Goal: Check status: Check status

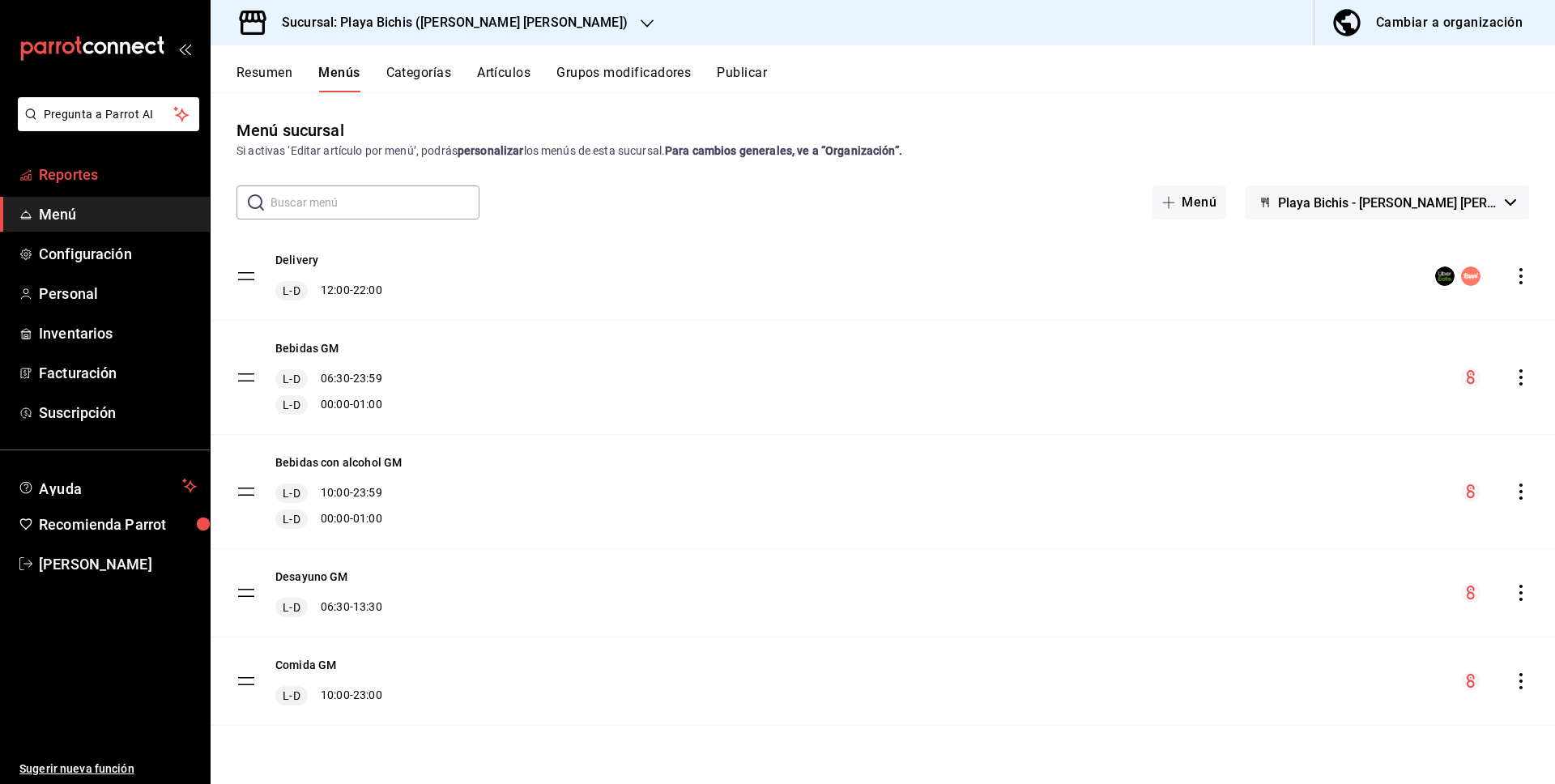
click at [92, 170] on span "Reportes" at bounding box center [117, 174] width 158 height 21
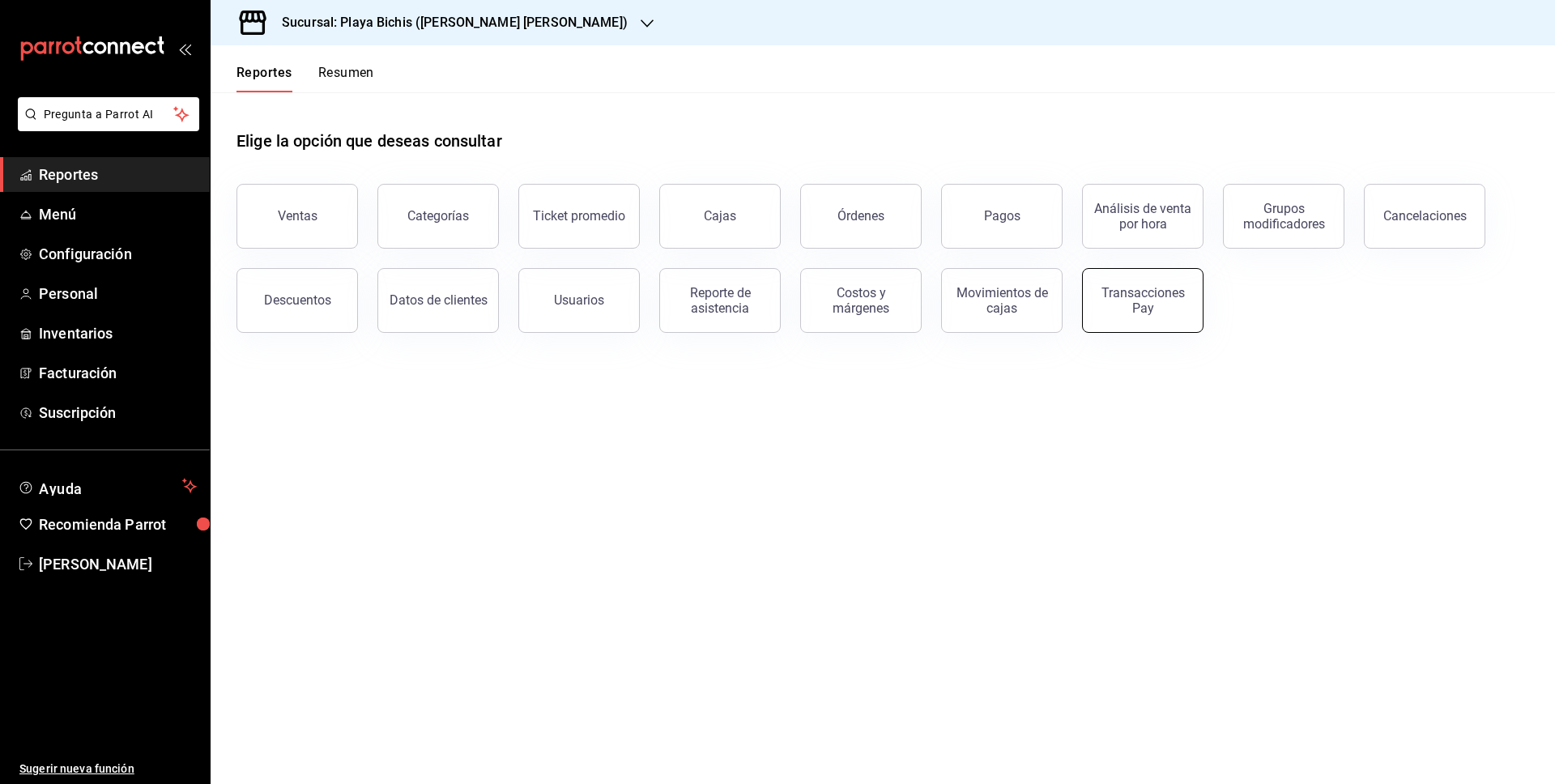
click at [1171, 291] on div "Transacciones Pay" at bounding box center [1143, 300] width 101 height 31
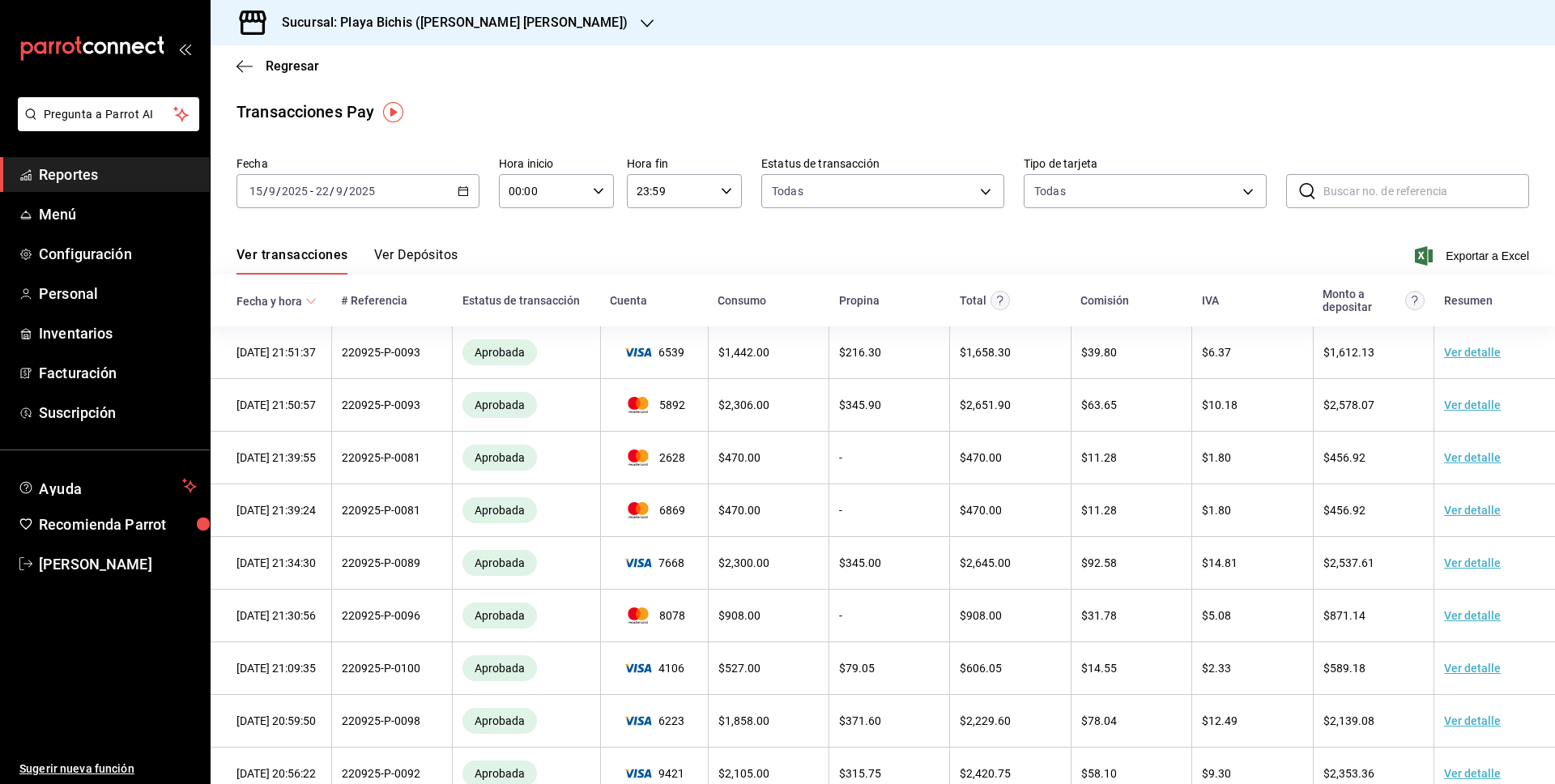
click at [425, 260] on button "Ver Depósitos" at bounding box center [416, 260] width 84 height 27
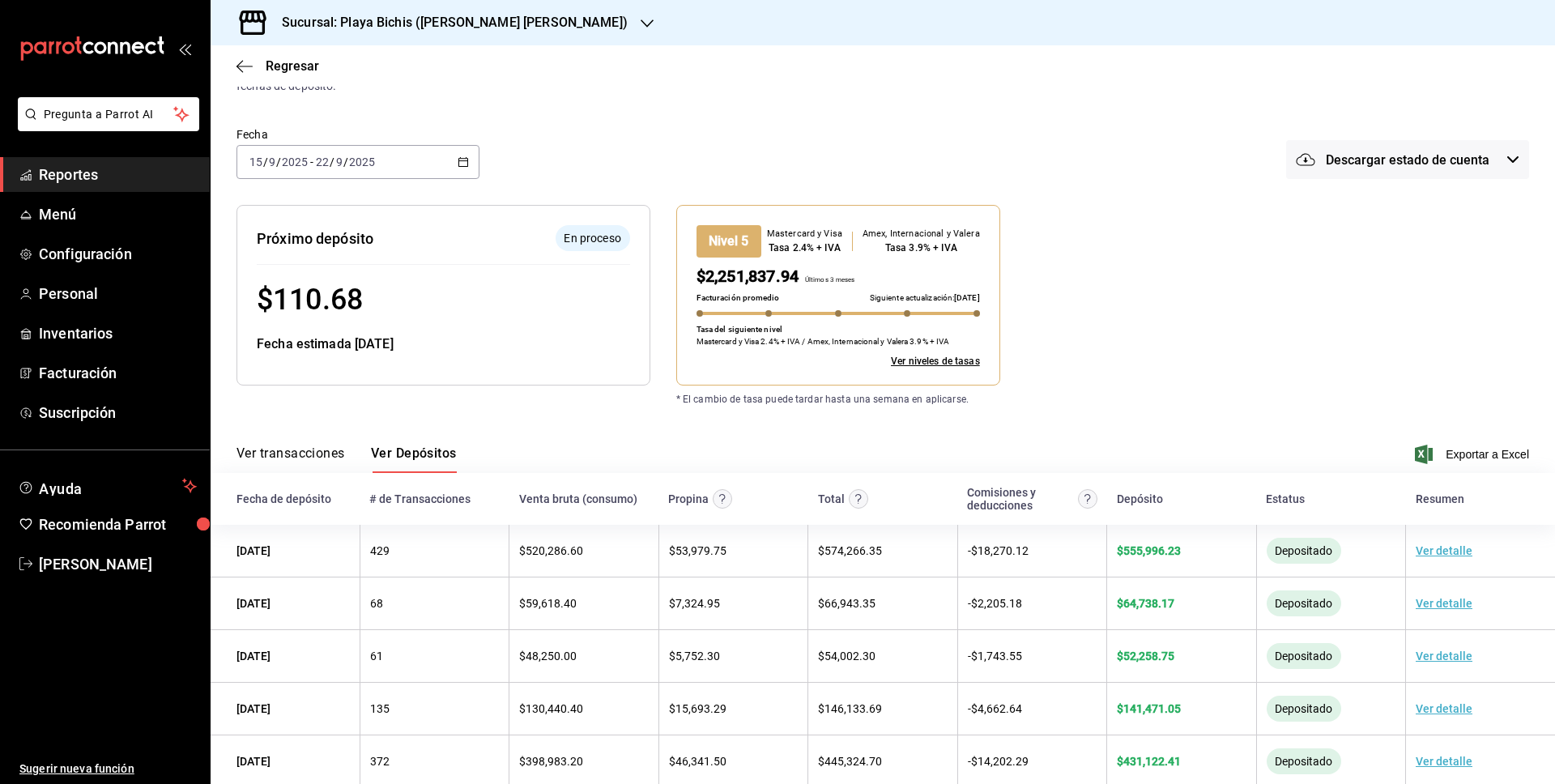
scroll to position [93, 0]
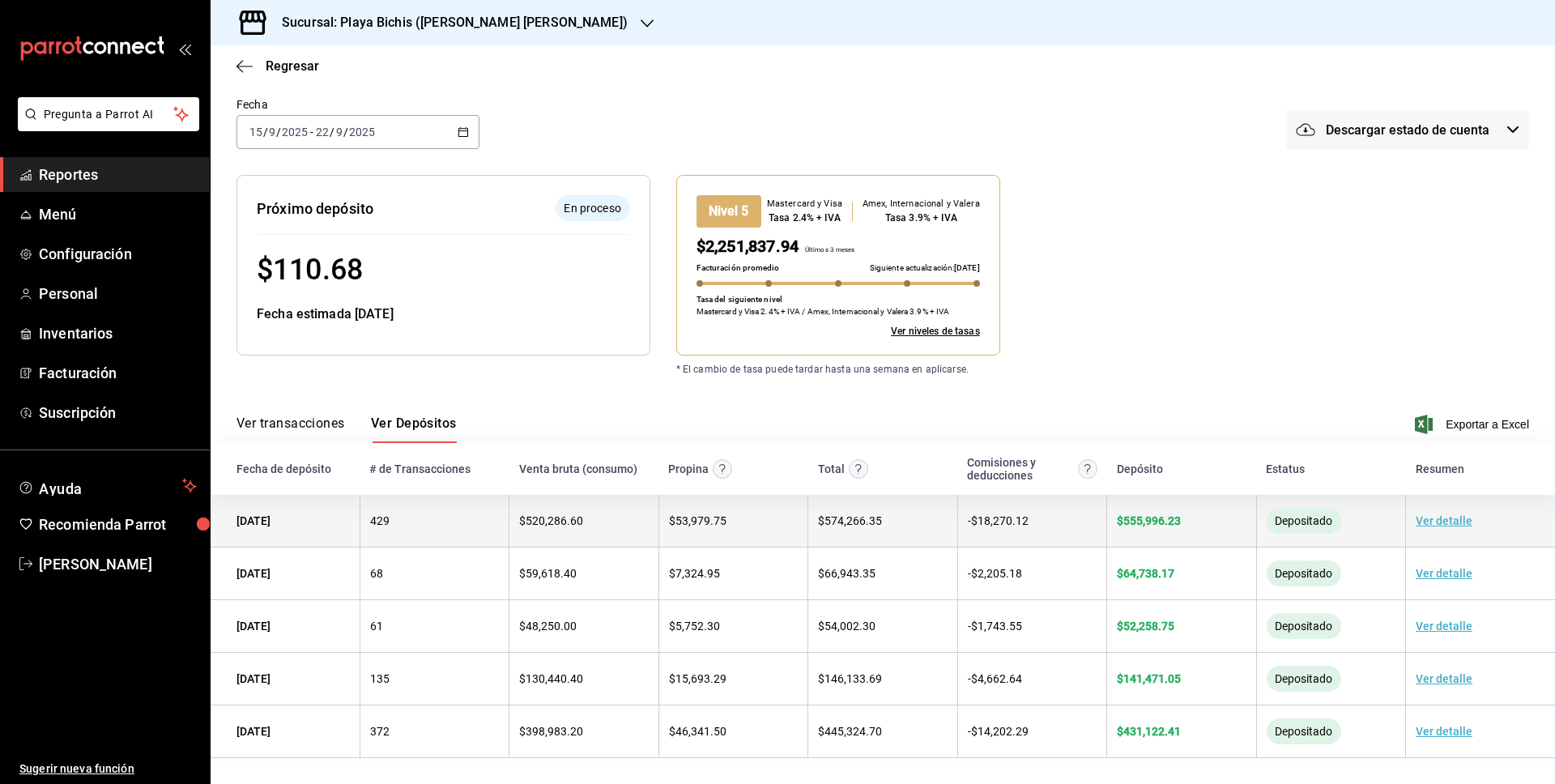
click at [1455, 524] on link "Ver detalle" at bounding box center [1444, 521] width 57 height 13
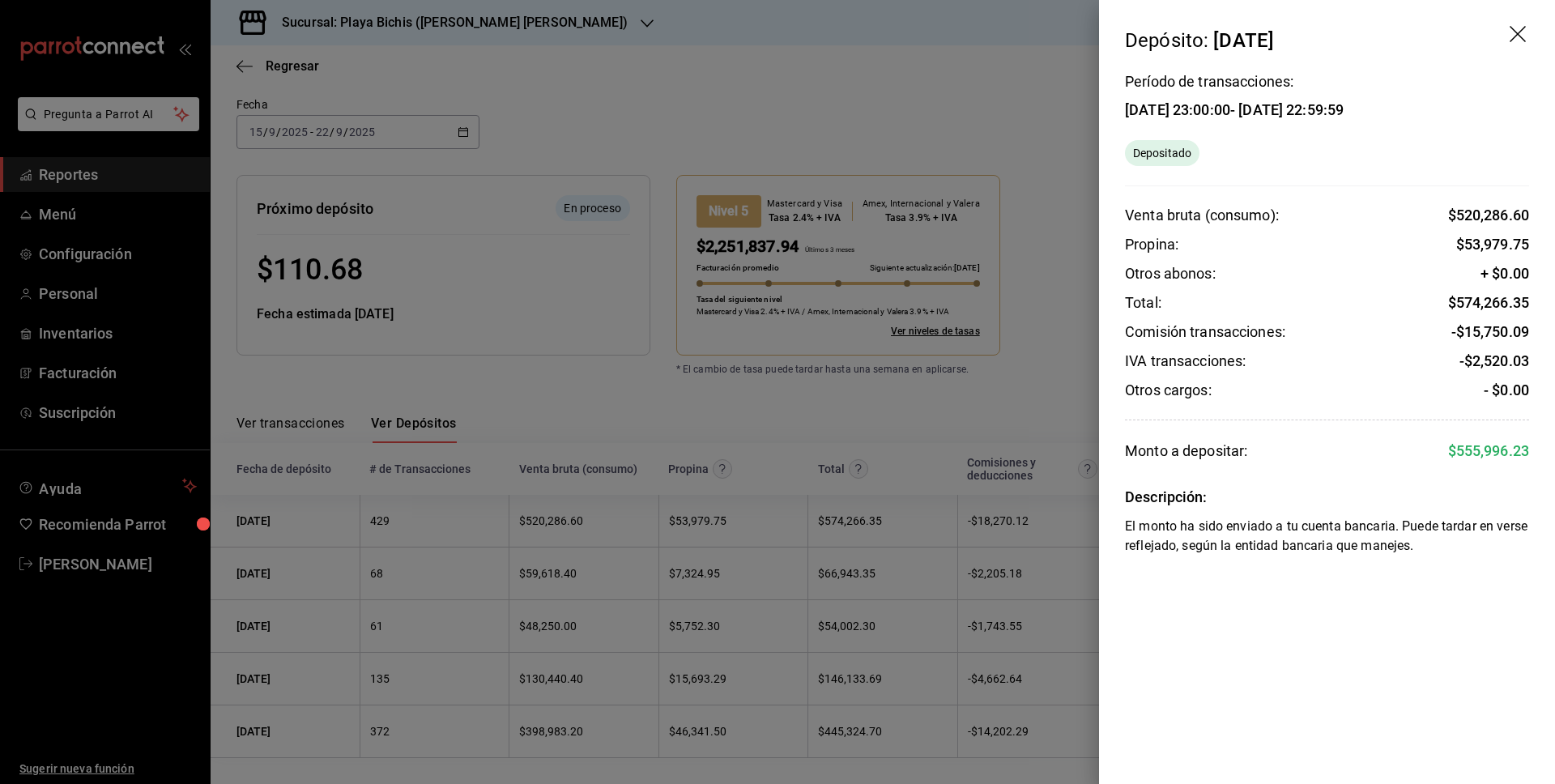
click at [1520, 33] on icon "drag" at bounding box center [1519, 36] width 20 height 20
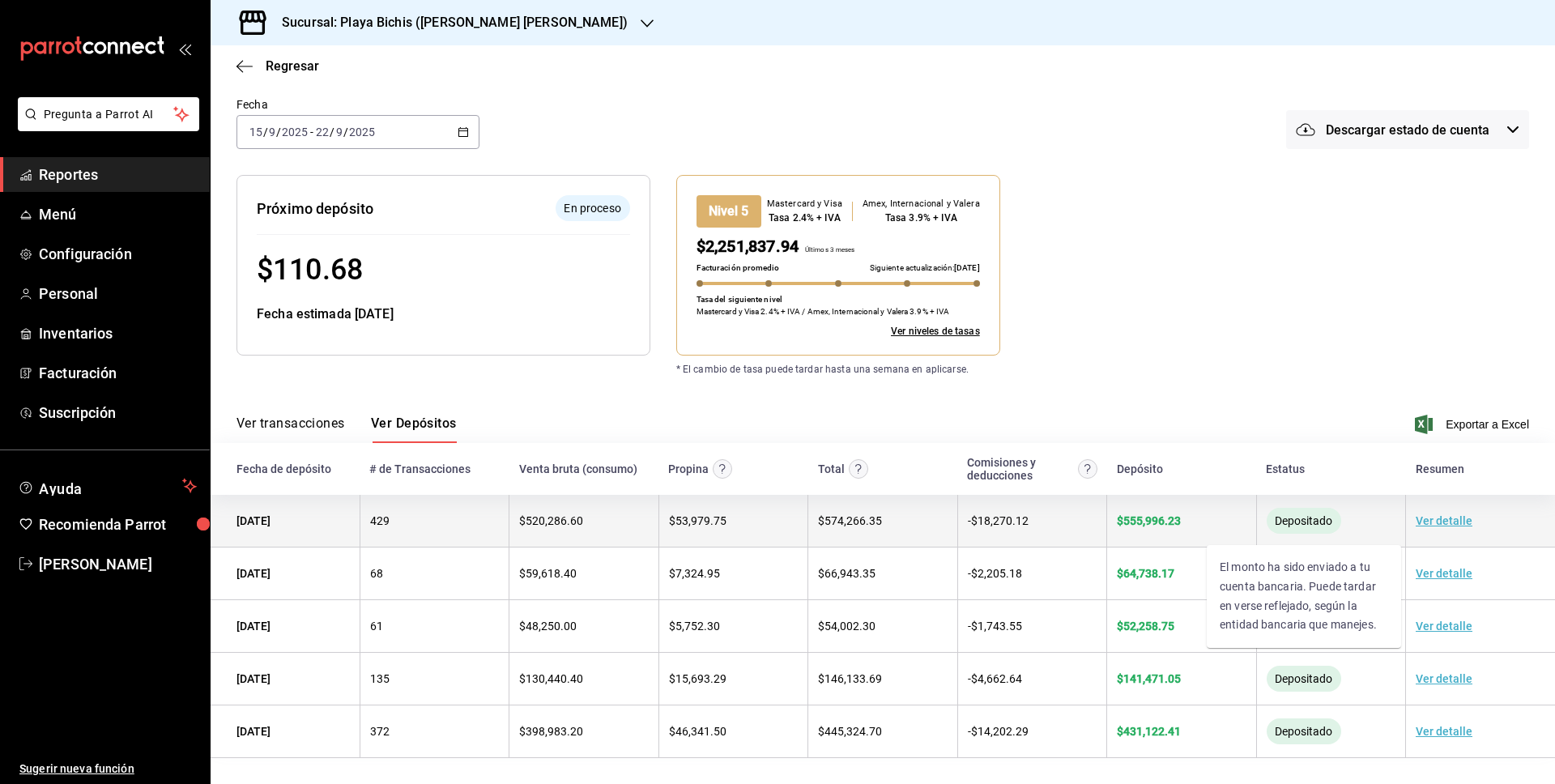
click at [1320, 520] on span "Depositado" at bounding box center [1303, 521] width 70 height 13
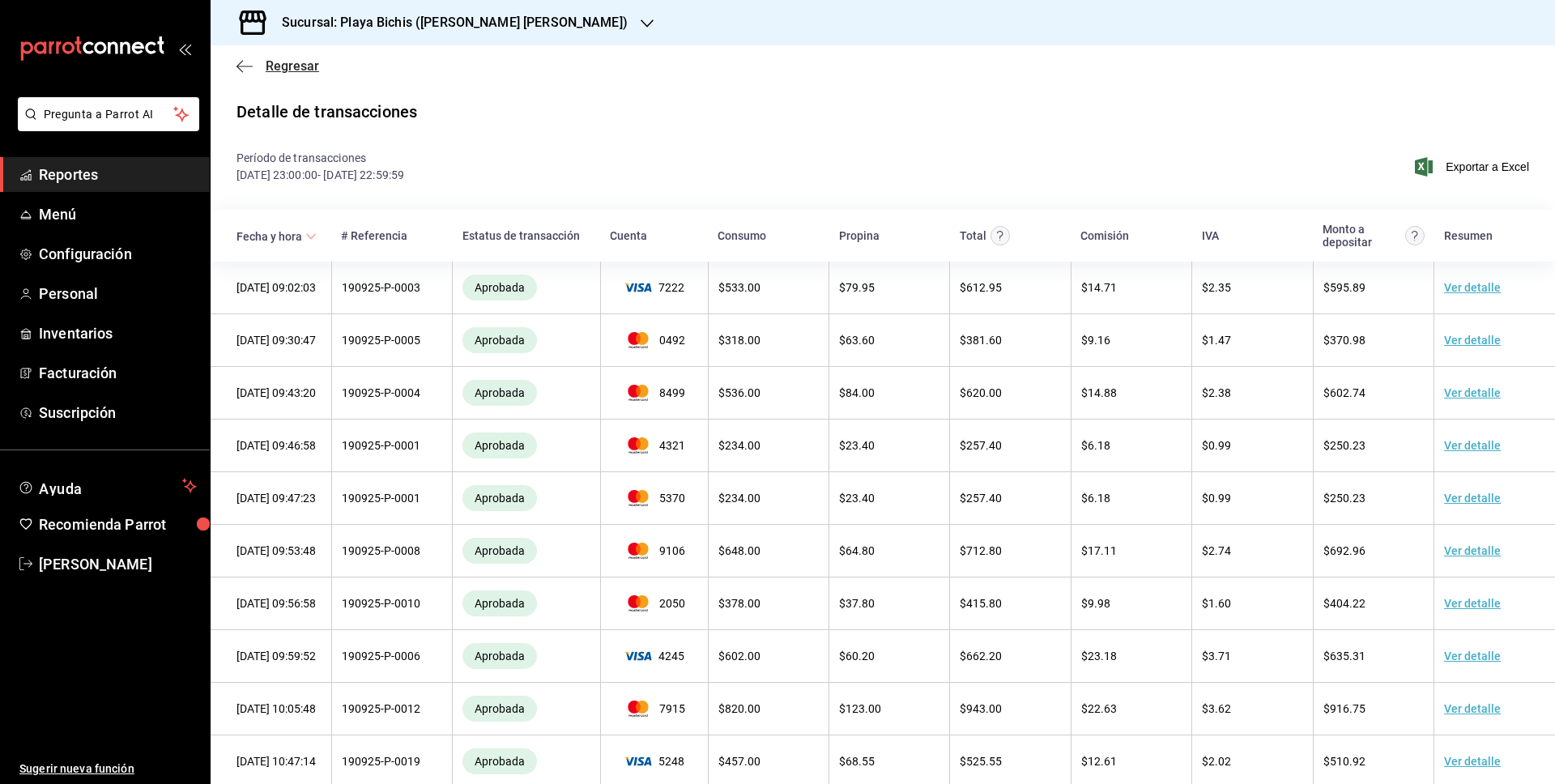
click at [238, 59] on icon "button" at bounding box center [245, 67] width 17 height 15
click at [250, 63] on icon "button" at bounding box center [245, 67] width 17 height 15
click at [244, 67] on icon "button" at bounding box center [245, 67] width 17 height 15
click at [289, 67] on span "Regresar" at bounding box center [292, 66] width 54 height 16
click at [244, 64] on icon "button" at bounding box center [245, 67] width 17 height 15
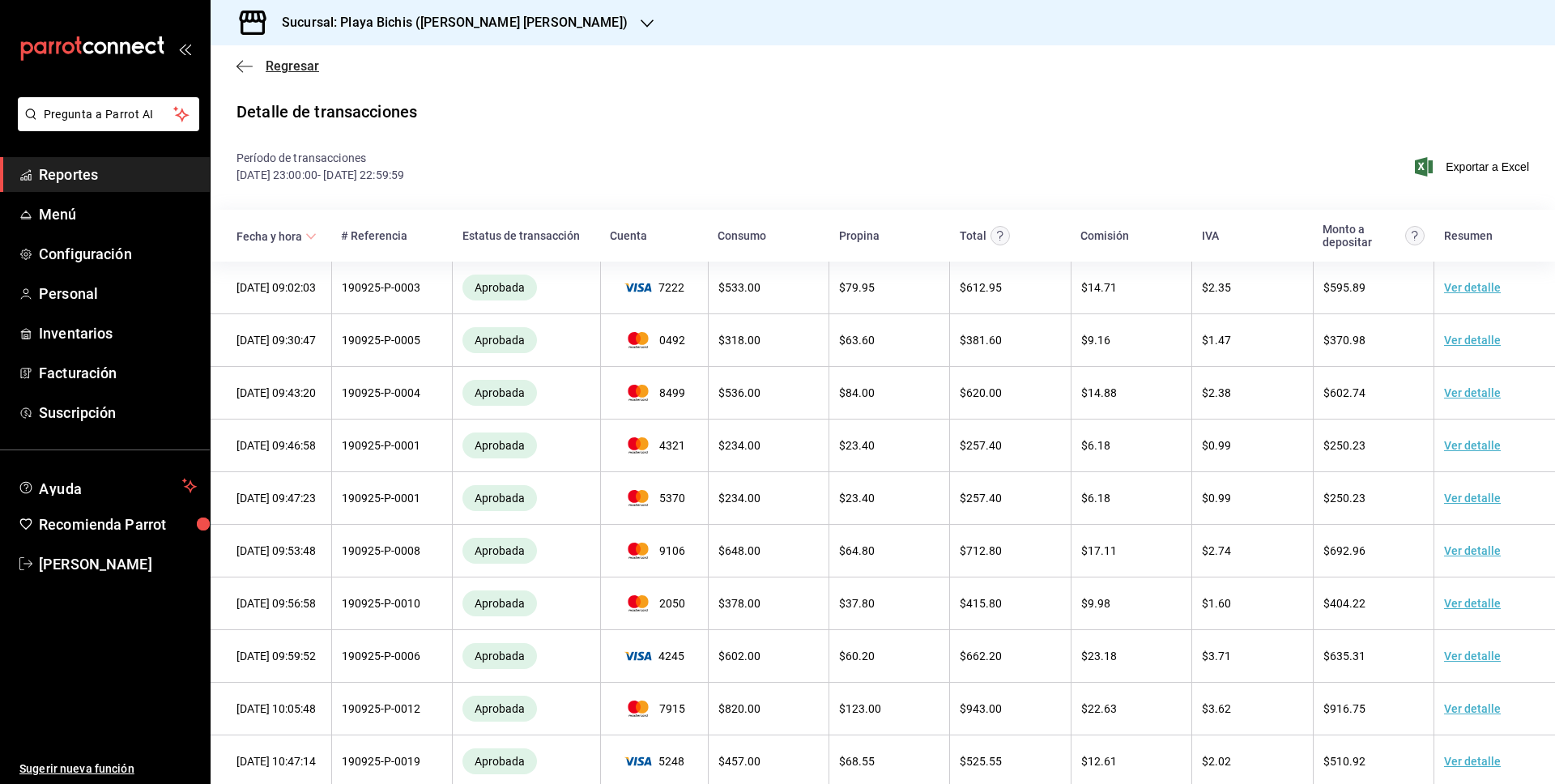
click at [266, 64] on span "Regresar" at bounding box center [292, 66] width 54 height 16
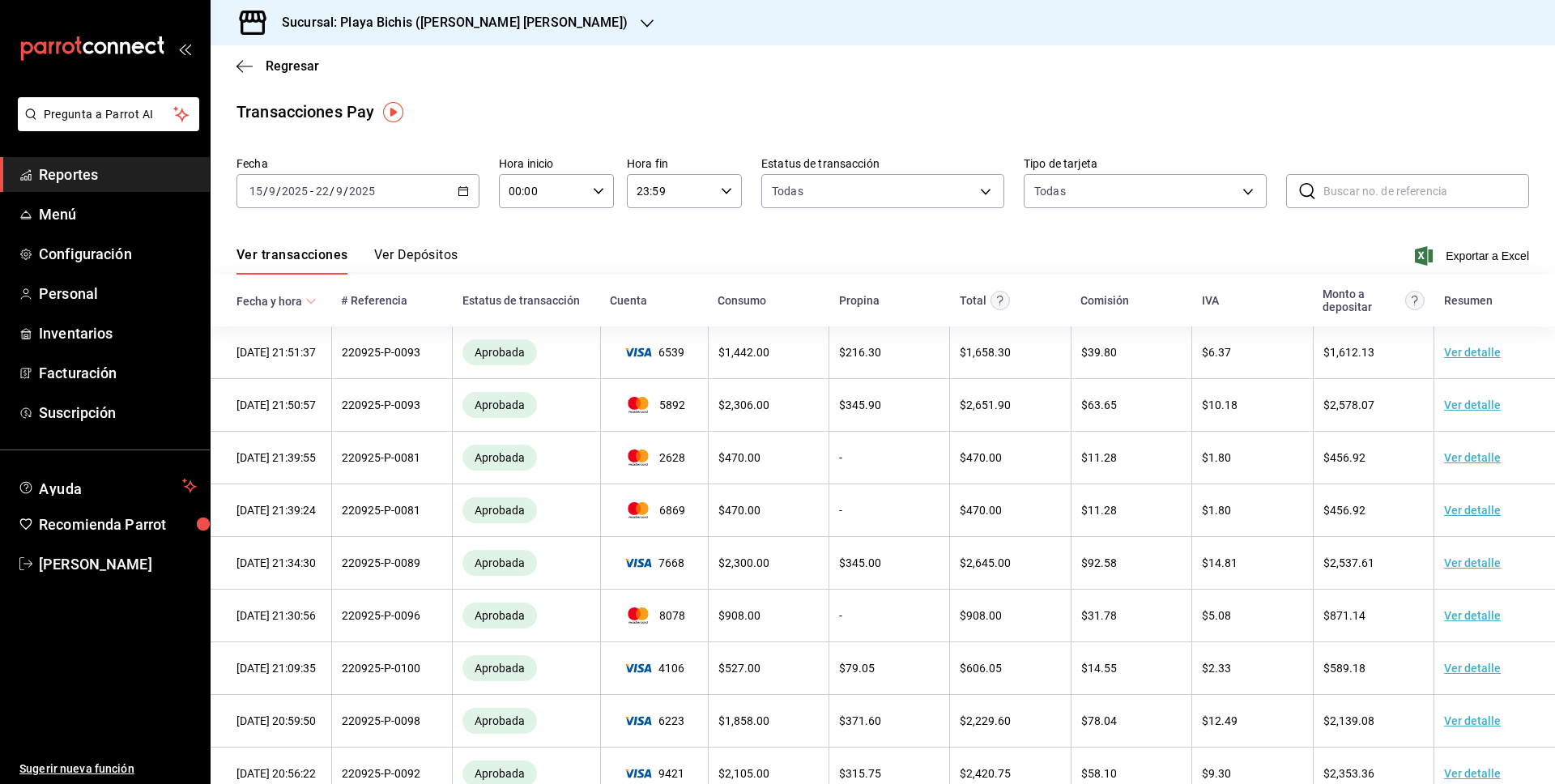
click at [412, 256] on button "Ver Depósitos" at bounding box center [416, 260] width 84 height 27
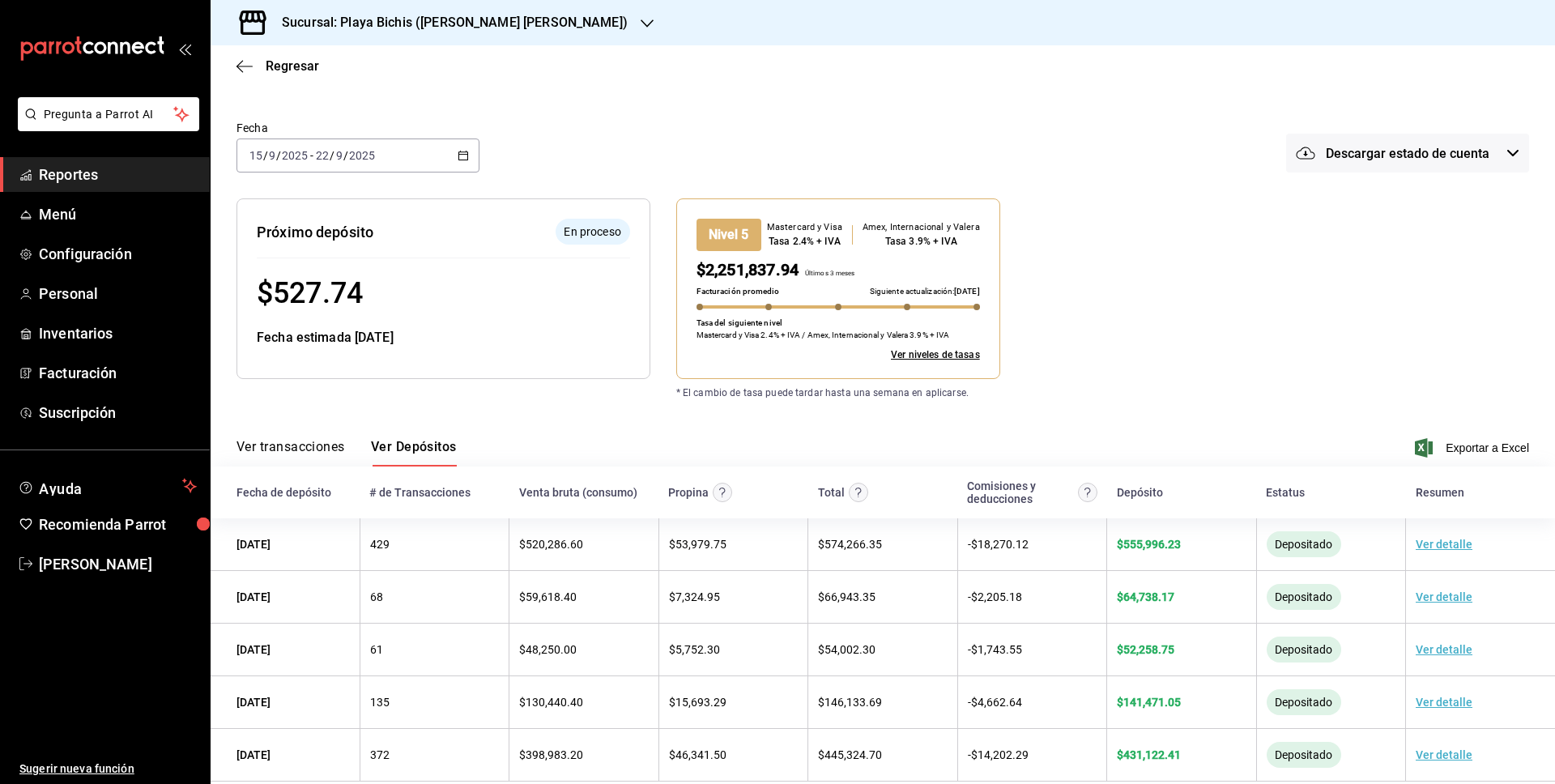
scroll to position [93, 0]
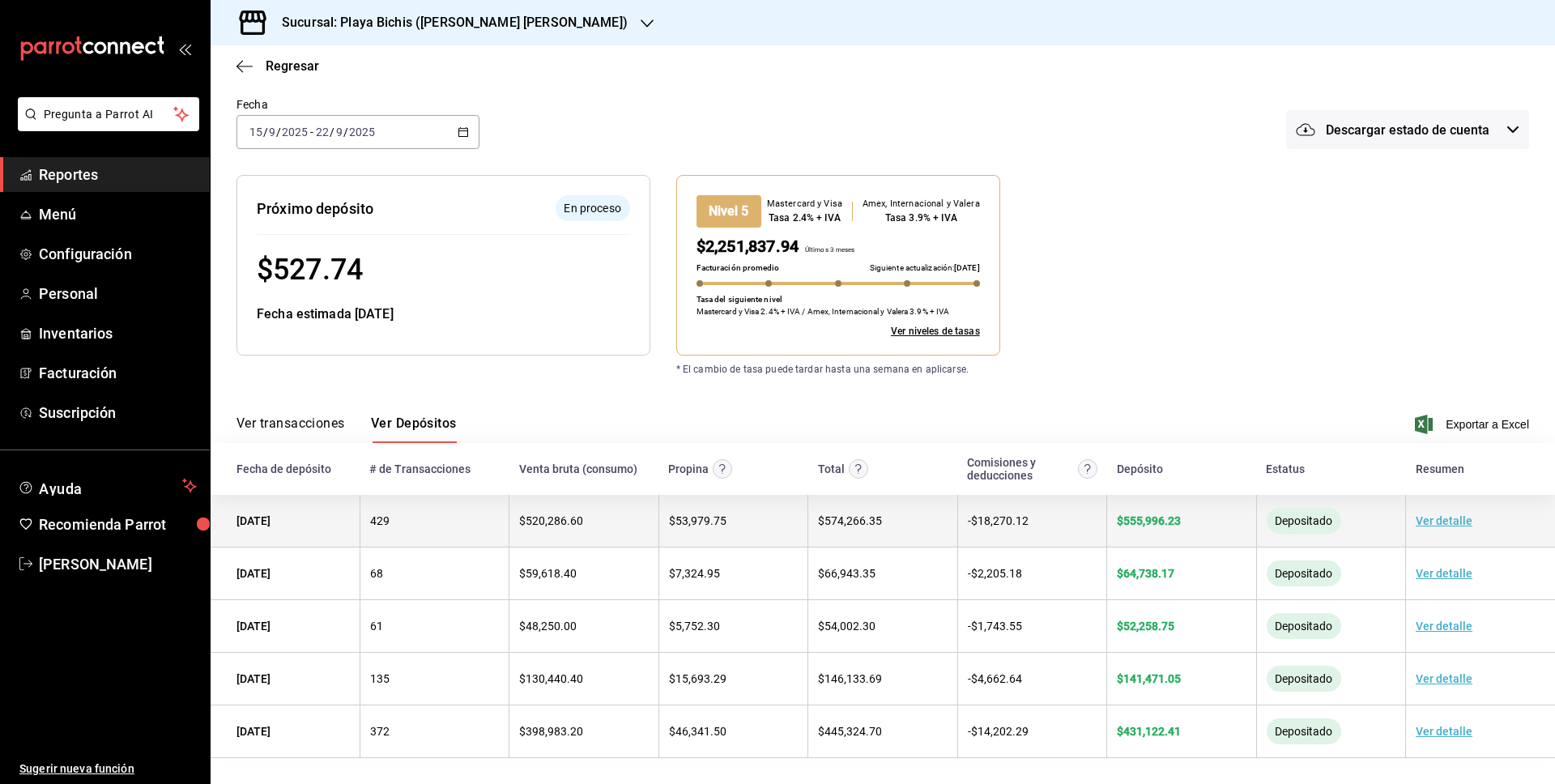
click at [330, 527] on td "[DATE]" at bounding box center [285, 521] width 149 height 53
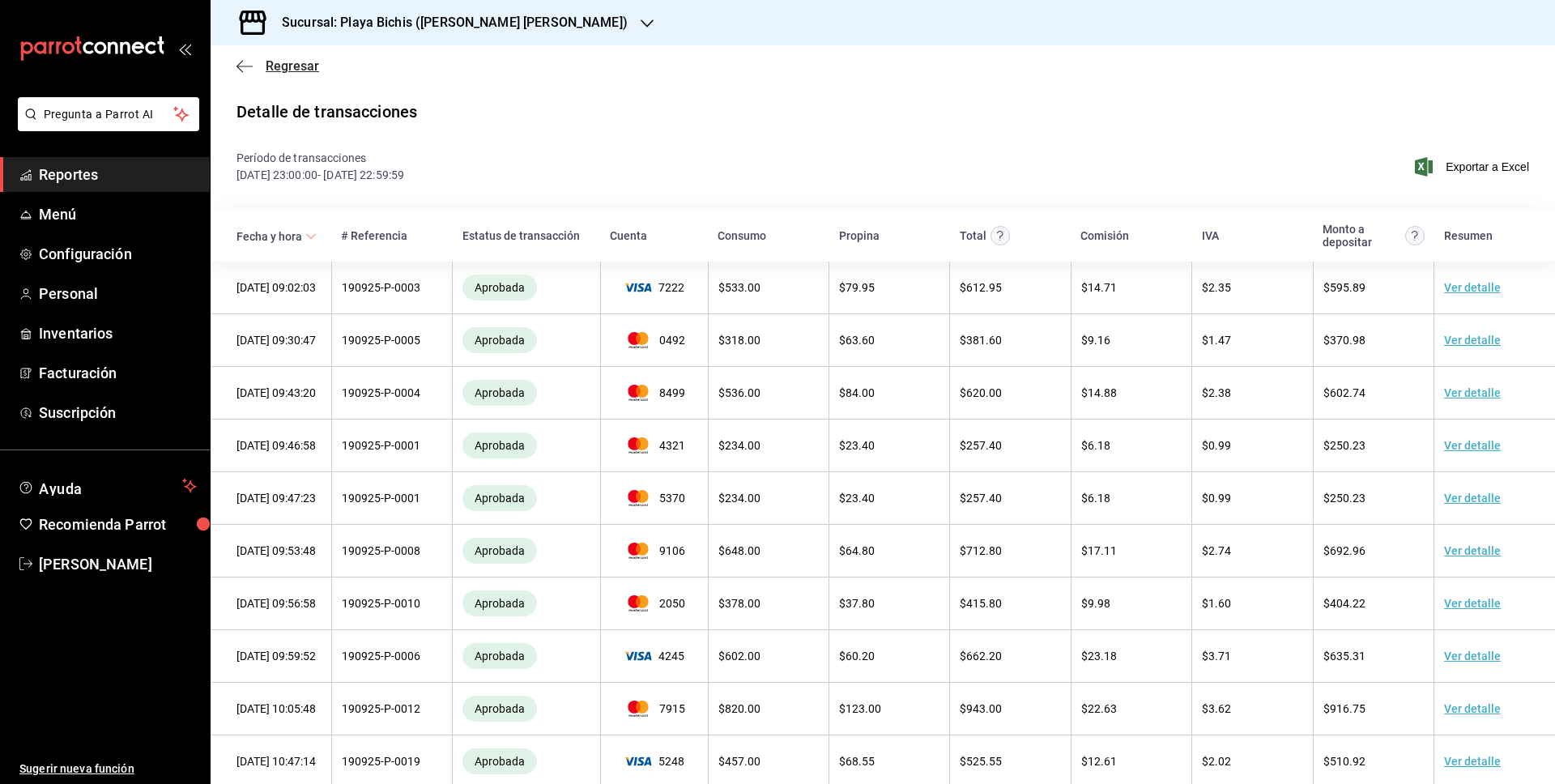
click at [244, 70] on icon "button" at bounding box center [245, 67] width 17 height 15
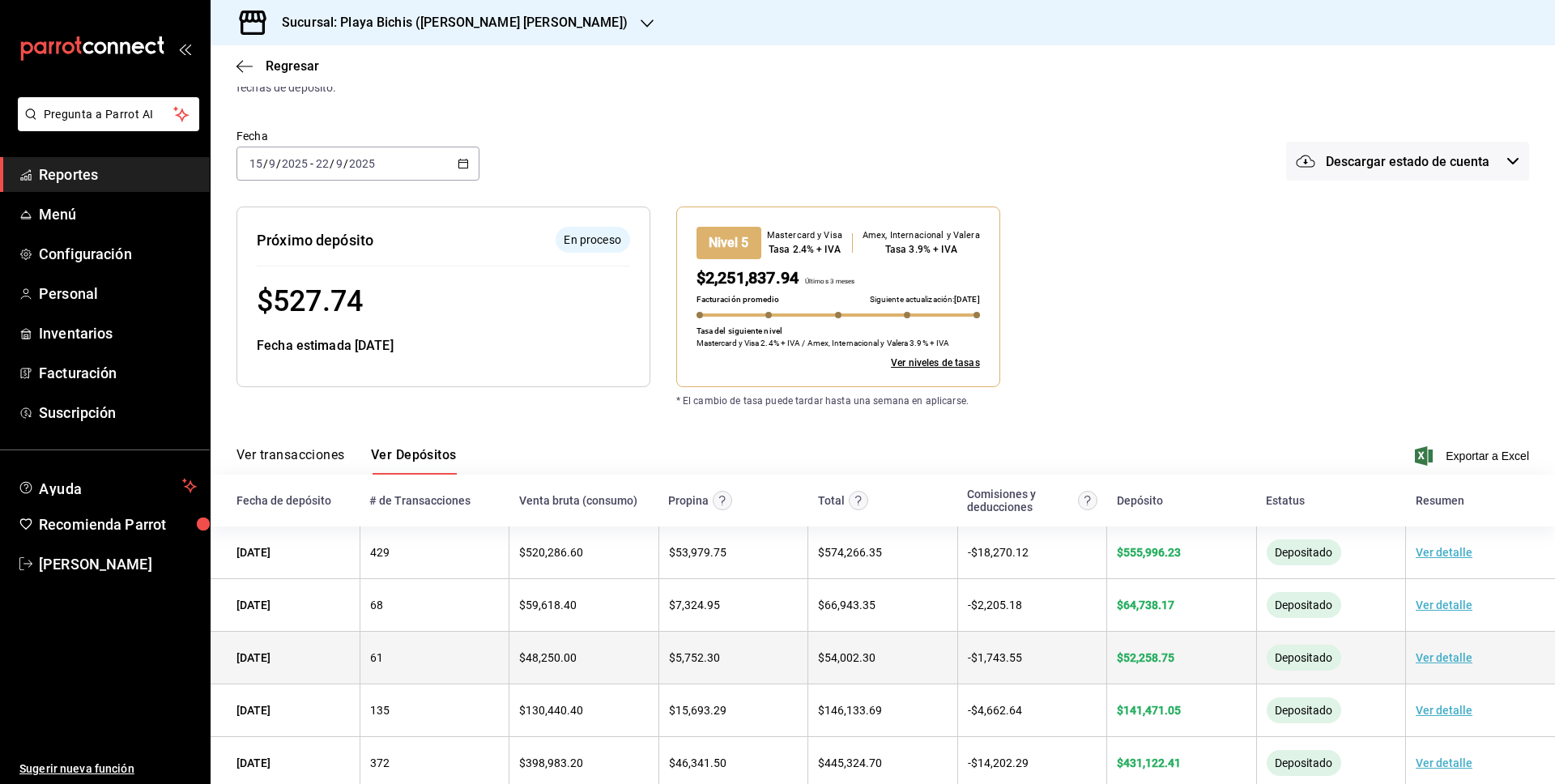
scroll to position [93, 0]
